Goal: Task Accomplishment & Management: Complete application form

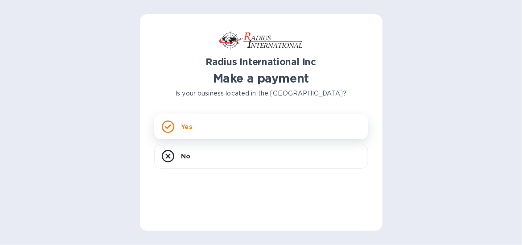
click at [188, 125] on p "Yes" at bounding box center [186, 126] width 11 height 9
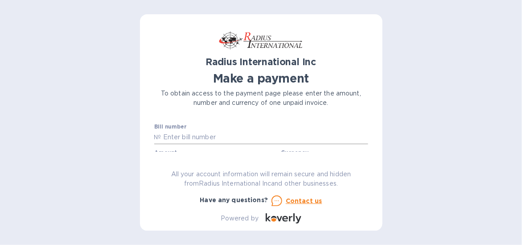
click at [172, 137] on input "text" at bounding box center [264, 137] width 207 height 13
type input "s"
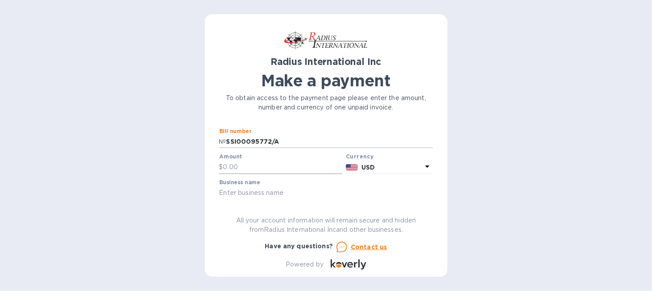
type input "SSI00095772/A"
click at [231, 164] on input "text" at bounding box center [282, 167] width 119 height 13
type input "13,905.97"
click at [227, 190] on input "text" at bounding box center [326, 193] width 214 height 13
type input "Promation Engineering, Inc"
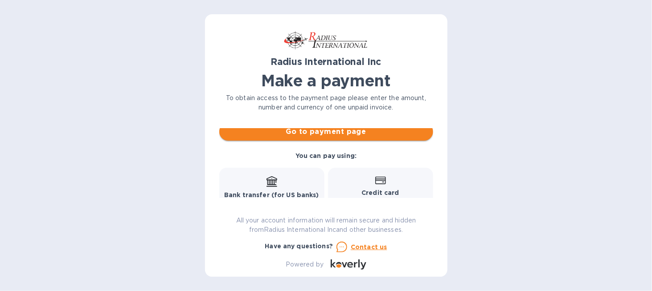
scroll to position [134, 0]
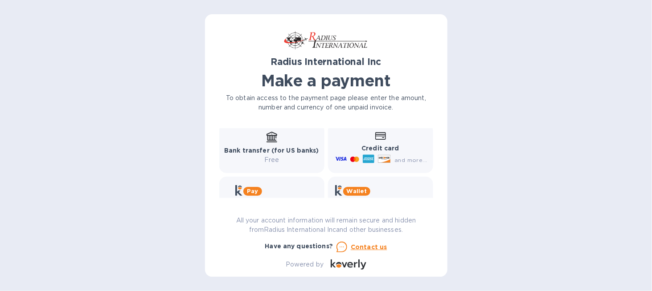
click at [275, 143] on div "Bank transfer (for US banks) Free" at bounding box center [271, 148] width 95 height 33
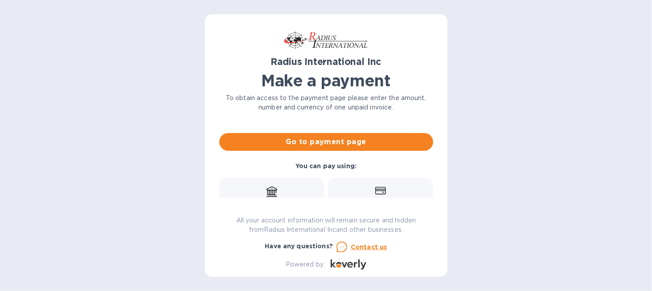
scroll to position [89, 0]
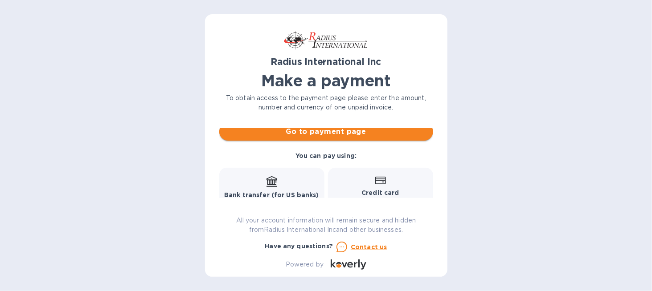
click at [319, 134] on span "Go to payment page" at bounding box center [326, 132] width 200 height 11
